Goal: Task Accomplishment & Management: Complete application form

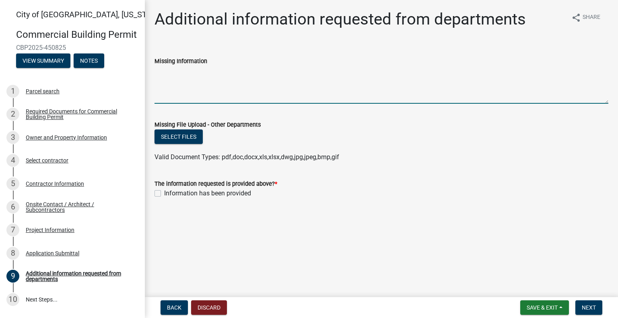
click at [218, 89] on textarea "Missing Information" at bounding box center [382, 85] width 454 height 38
click at [217, 89] on textarea "Missing Information" at bounding box center [382, 85] width 454 height 38
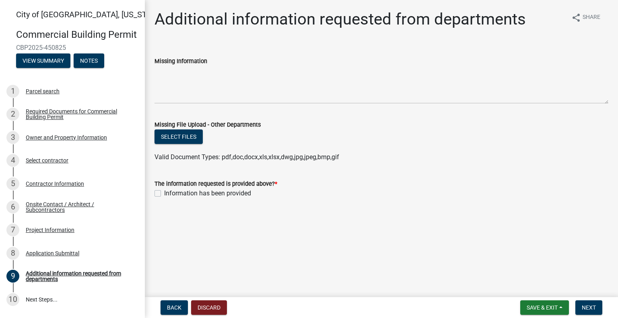
click at [185, 192] on label "Information has been provided" at bounding box center [207, 194] width 87 height 10
click at [169, 192] on input "Information has been provided" at bounding box center [166, 191] width 5 height 5
click at [186, 192] on label "Information has been provided" at bounding box center [207, 194] width 87 height 10
click at [169, 192] on input "Information has been provided" at bounding box center [166, 191] width 5 height 5
click at [188, 140] on button "Select files" at bounding box center [179, 137] width 48 height 14
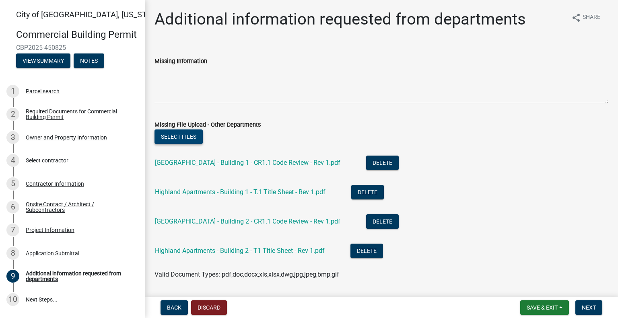
click at [192, 136] on button "Select files" at bounding box center [179, 137] width 48 height 14
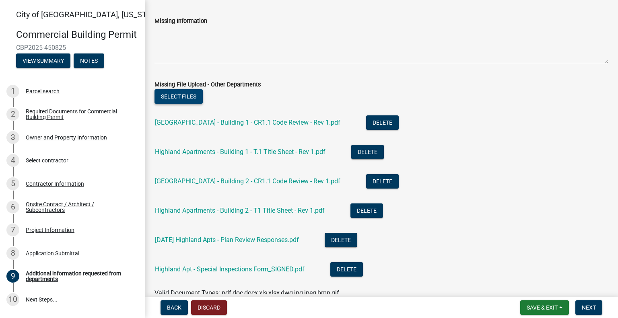
scroll to position [81, 0]
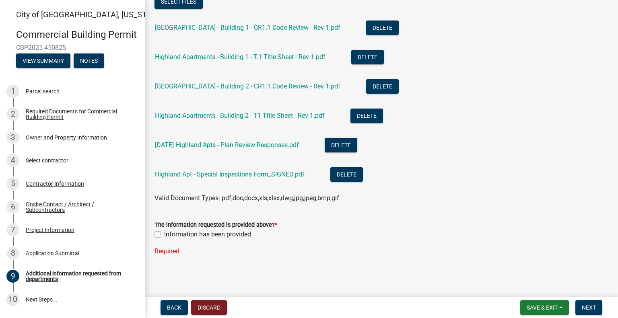
drag, startPoint x: 184, startPoint y: 235, endPoint x: 189, endPoint y: 234, distance: 5.4
click at [184, 235] on label "Information has been provided" at bounding box center [207, 235] width 87 height 10
click at [169, 235] on input "Information has been provided" at bounding box center [166, 232] width 5 height 5
checkbox input "true"
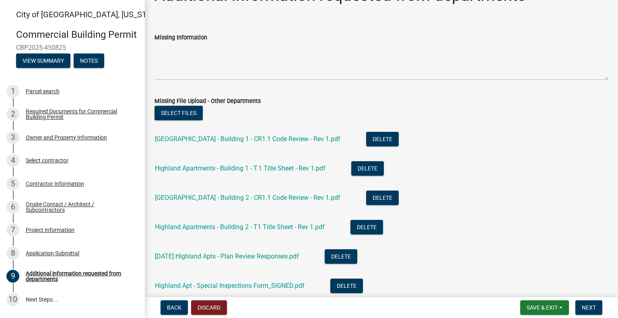
scroll to position [0, 0]
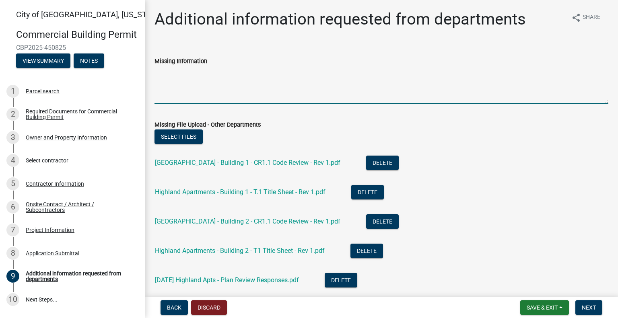
click at [213, 73] on textarea "Missing Information" at bounding box center [382, 85] width 454 height 38
type textarea "T"
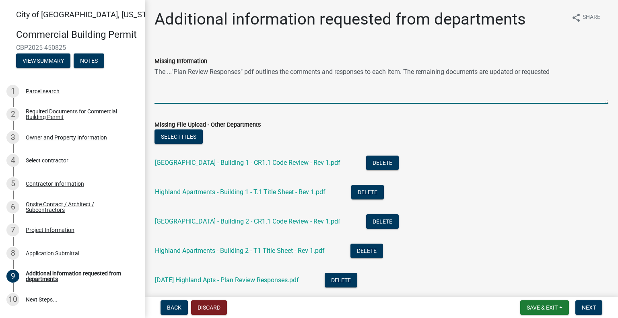
click at [519, 70] on textarea "The ..."Plan Review Responses" pdf outlines the comments and responses to each …" at bounding box center [382, 85] width 454 height 38
drag, startPoint x: 545, startPoint y: 72, endPoint x: 593, endPoint y: 72, distance: 47.5
click at [593, 72] on textarea "The ..."Plan Review Responses" pdf outlines the comments and responses to each …" at bounding box center [382, 85] width 454 height 38
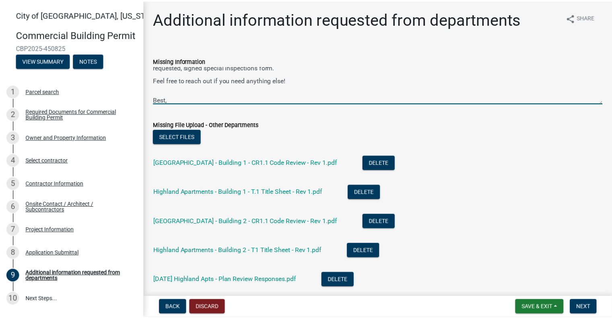
scroll to position [24, 0]
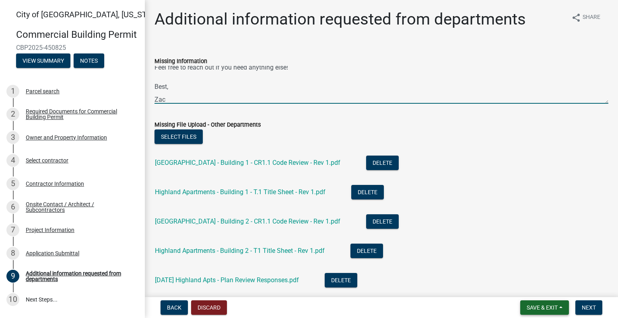
type textarea "The ..."Plan Review Responses" pdf outlines the comments and responses to each …"
click at [543, 306] on span "Save & Exit" at bounding box center [542, 308] width 31 height 6
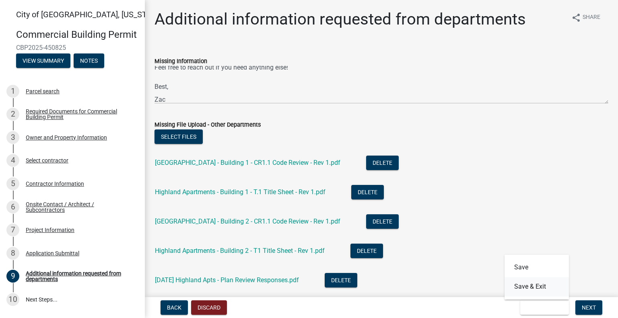
click at [539, 287] on button "Save & Exit" at bounding box center [537, 286] width 64 height 19
